Goal: Check status: Check status

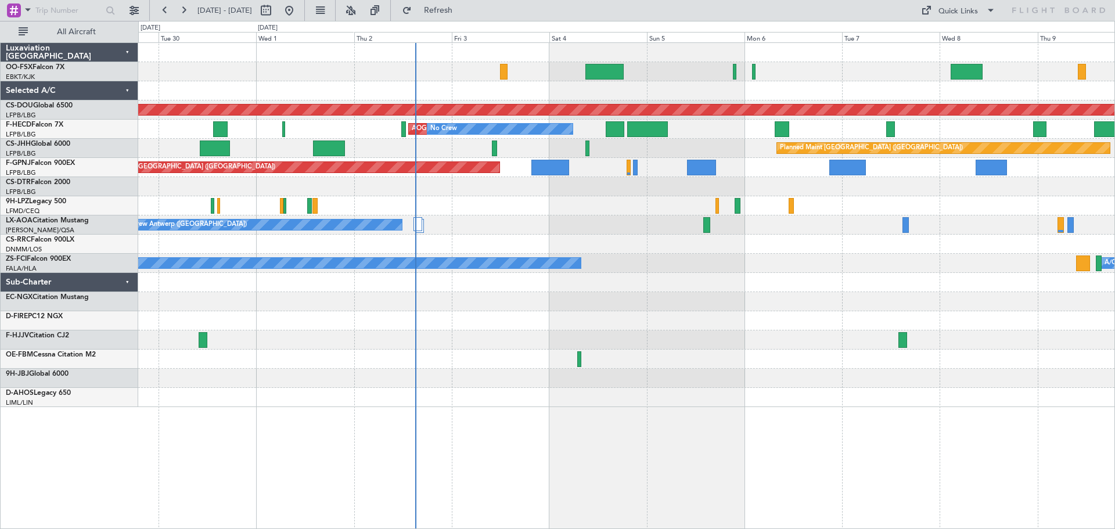
click at [430, 199] on div "Planned Maint London ([GEOGRAPHIC_DATA]) AOG Maint [GEOGRAPHIC_DATA] ([GEOGRAPH…" at bounding box center [626, 225] width 976 height 364
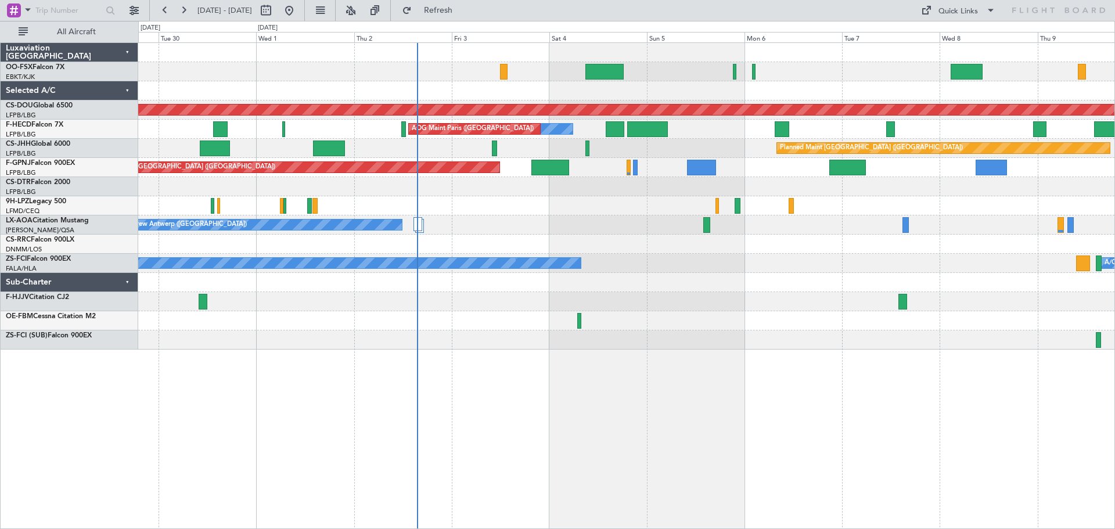
click at [12, 431] on div "Luxaviation [GEOGRAPHIC_DATA] OO-FSX Falcon 7X EBKT/KJK [GEOGRAPHIC_DATA]-[GEOG…" at bounding box center [70, 285] width 138 height 486
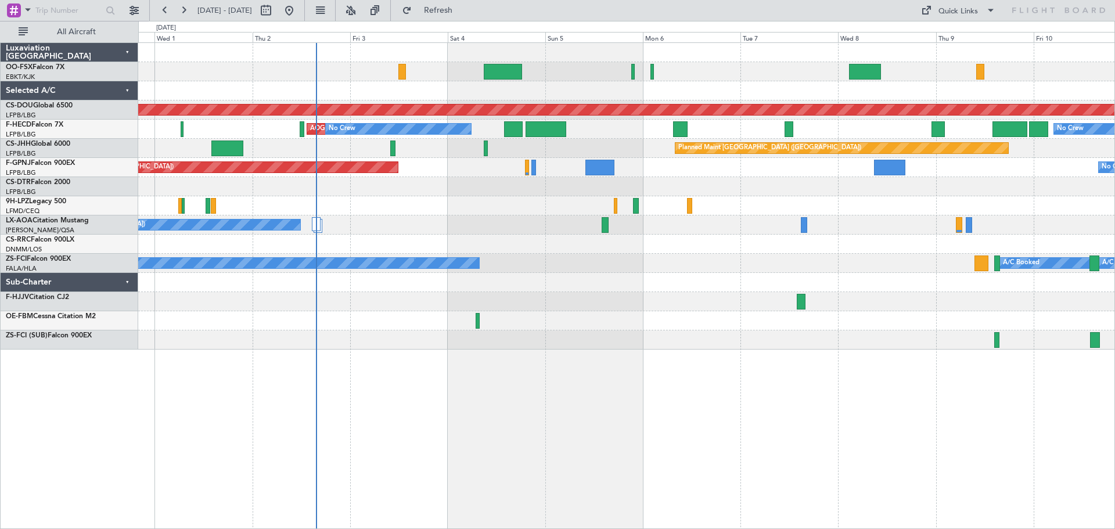
click at [517, 304] on div "Planned Maint London (Biggin Hill) AOG Maint Paris (Le Bourget) No Crew No Crew…" at bounding box center [626, 196] width 976 height 307
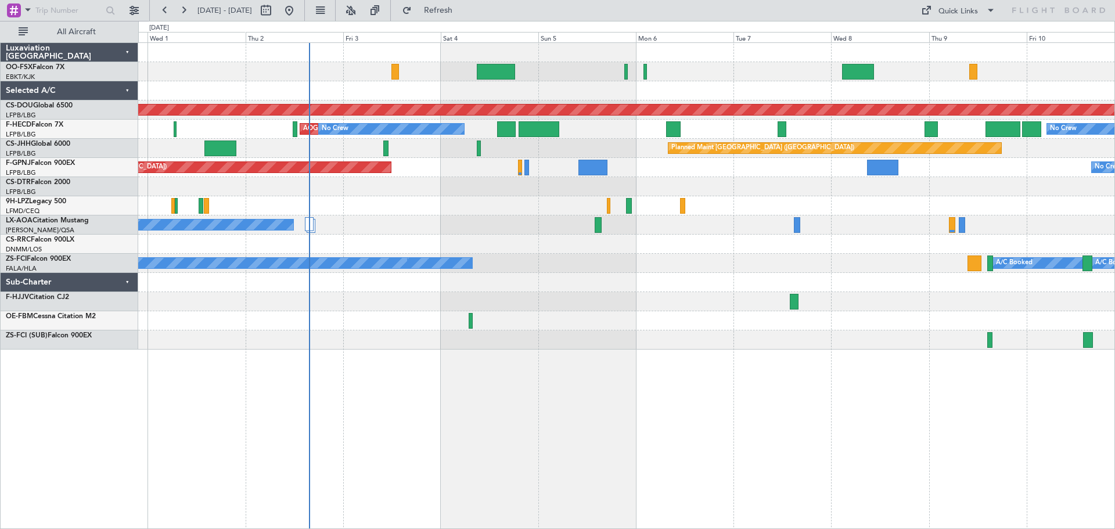
click at [286, 305] on div at bounding box center [626, 301] width 976 height 19
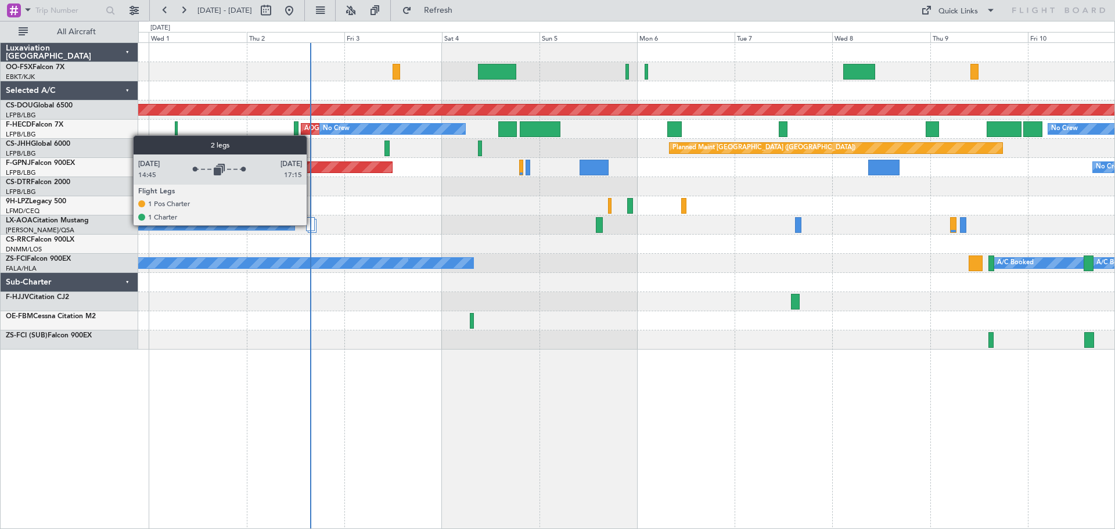
click at [309, 222] on div at bounding box center [310, 224] width 9 height 14
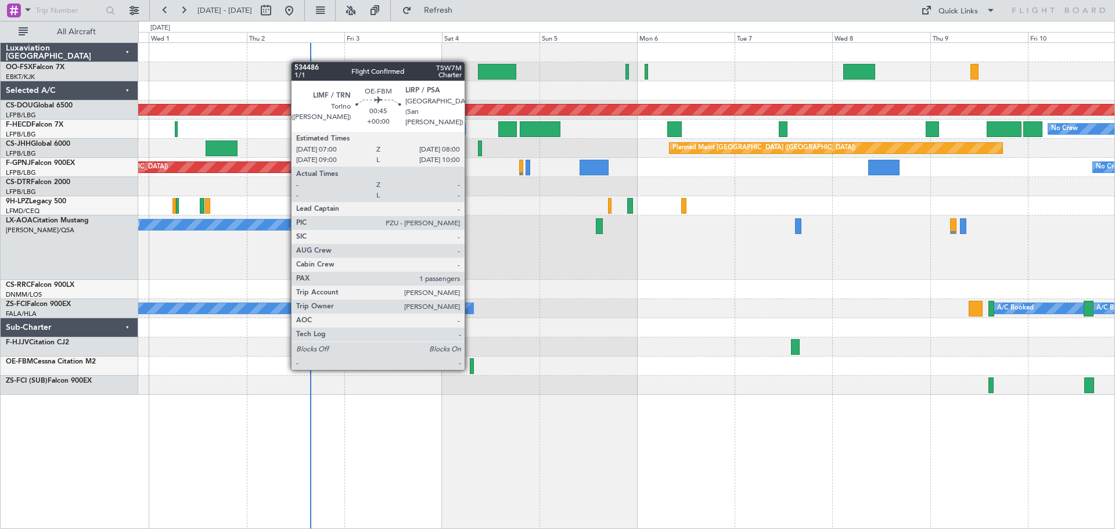
click at [470, 367] on div at bounding box center [472, 366] width 5 height 16
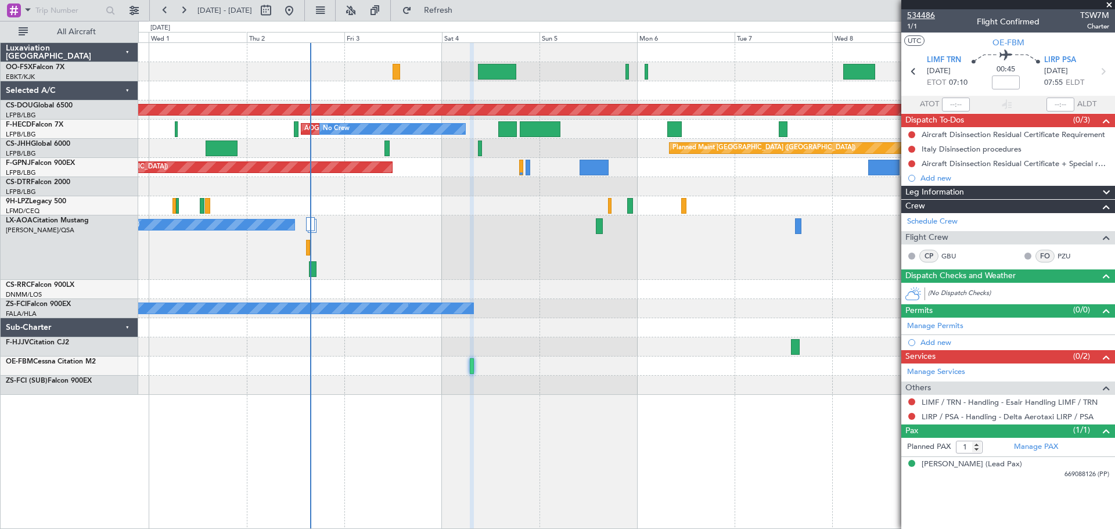
click at [910, 14] on span "534486" at bounding box center [921, 15] width 28 height 12
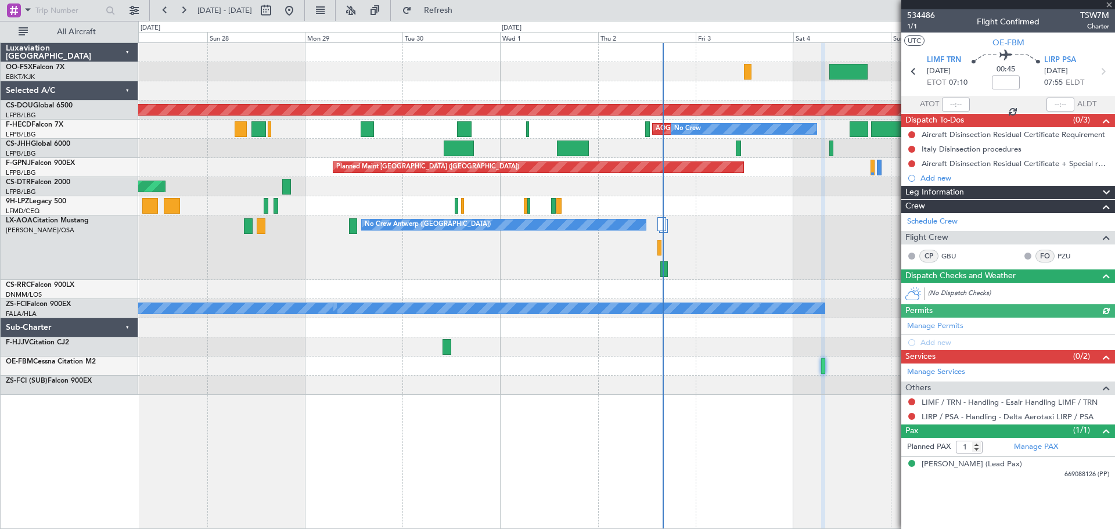
click at [730, 348] on div "Planned Maint Kortrijk-Wevelgem Planned Maint London (Biggin Hill) AOG Maint Pa…" at bounding box center [626, 219] width 976 height 352
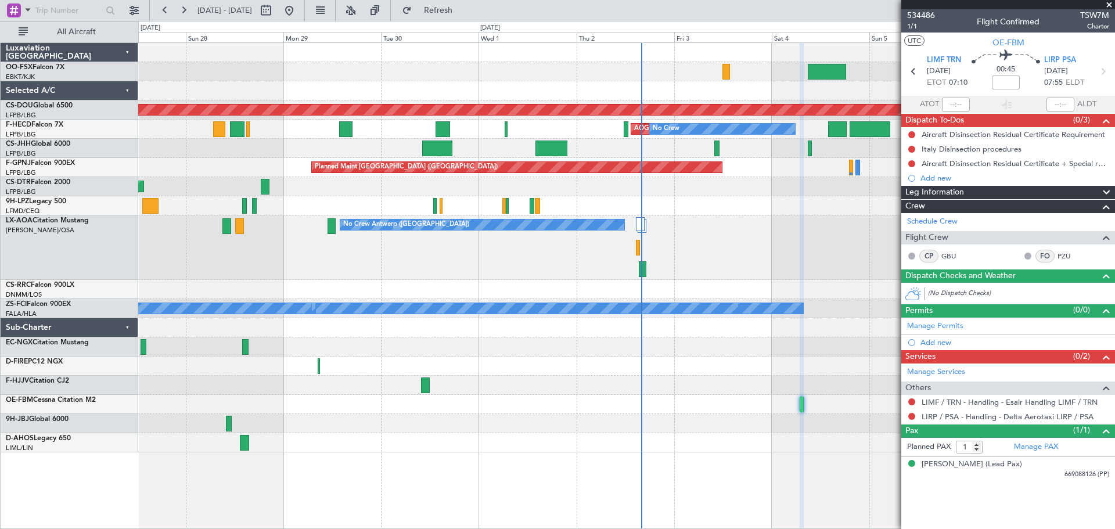
click at [352, 396] on div "Planned Maint Kortrijk-Wevelgem Planned Maint London (Biggin Hill) AOG Maint Pa…" at bounding box center [626, 247] width 976 height 409
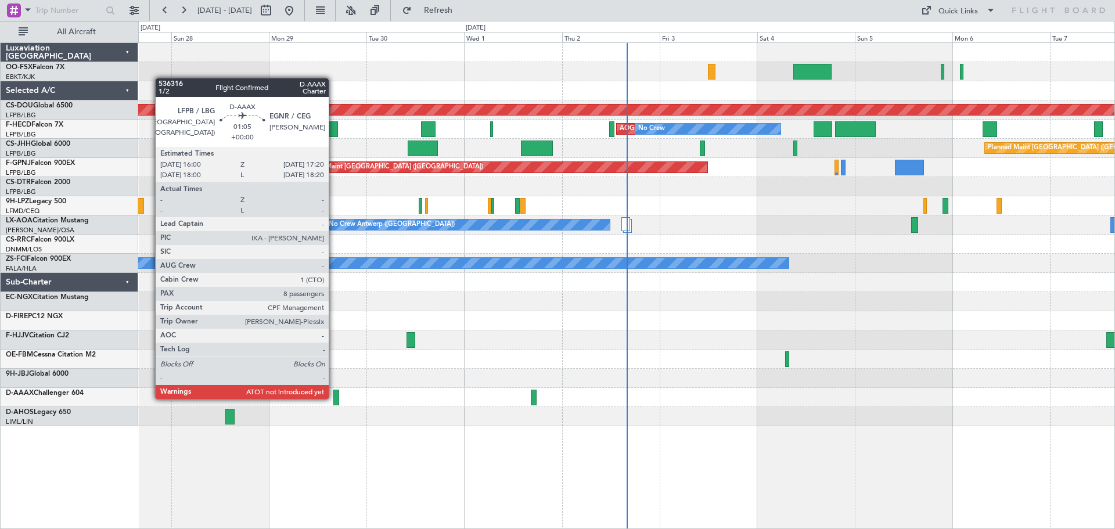
click at [334, 398] on div at bounding box center [336, 398] width 6 height 16
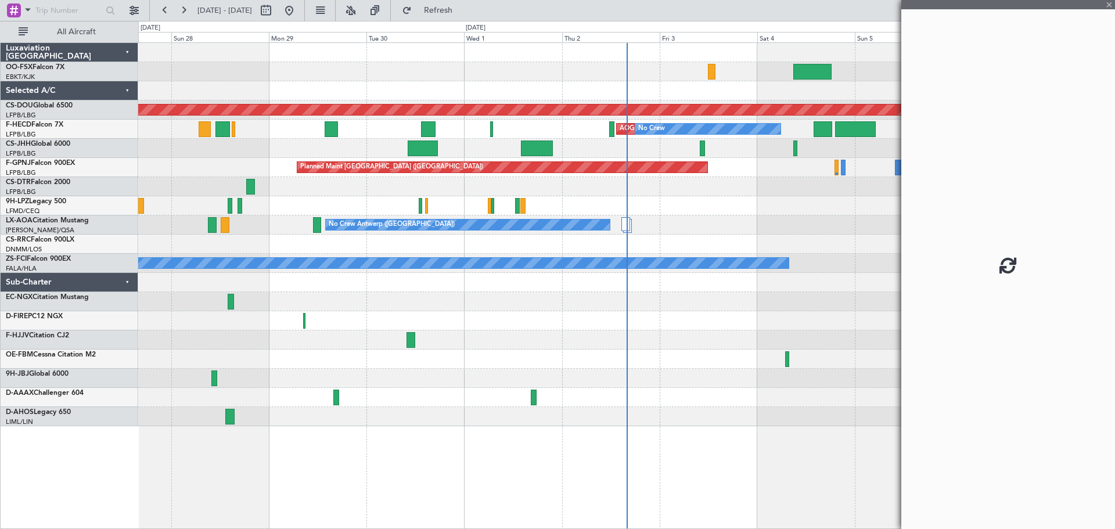
click at [397, 386] on div at bounding box center [626, 378] width 976 height 19
